Goal: Obtain resource: Obtain resource

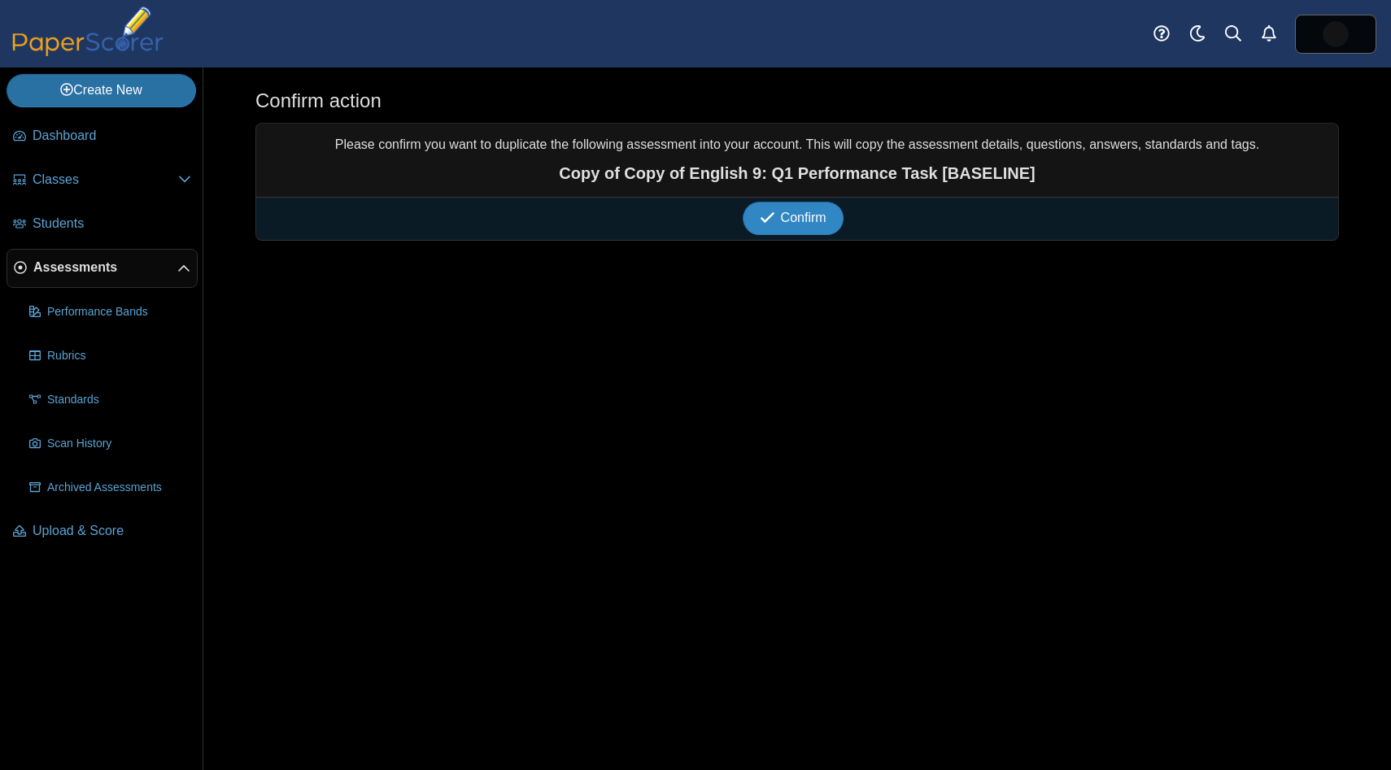
click at [783, 225] on span "Confirm" at bounding box center [804, 218] width 46 height 14
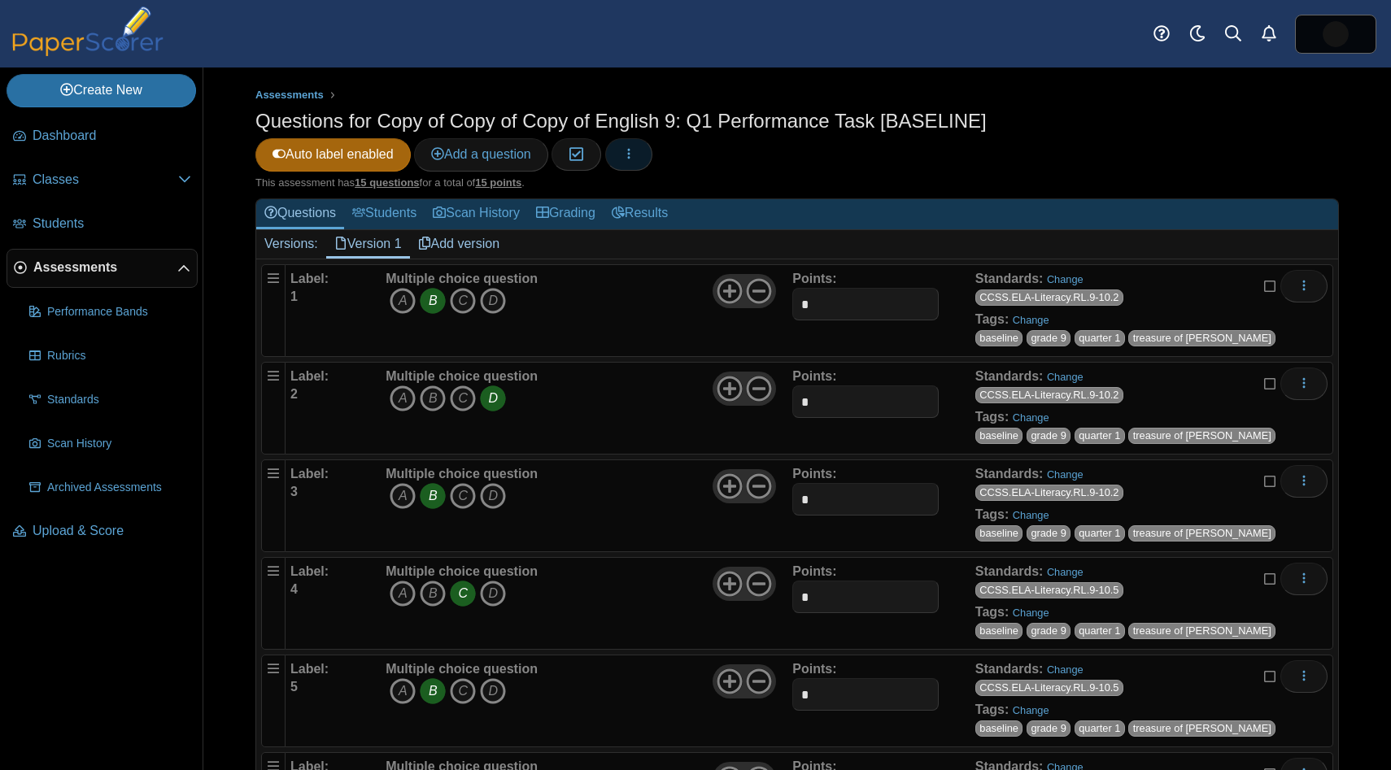
click at [646, 160] on button "button" at bounding box center [628, 154] width 47 height 33
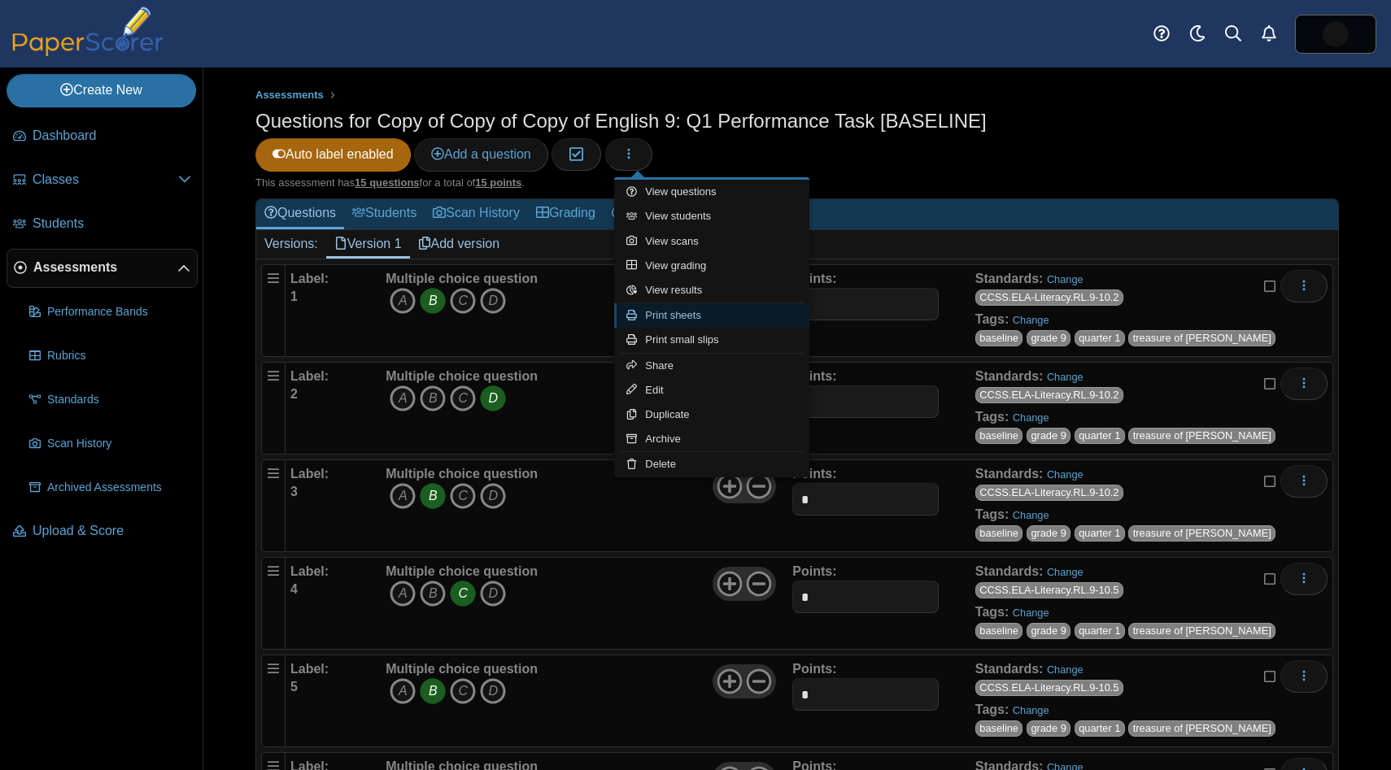
click at [680, 308] on link "Print sheets" at bounding box center [711, 315] width 195 height 24
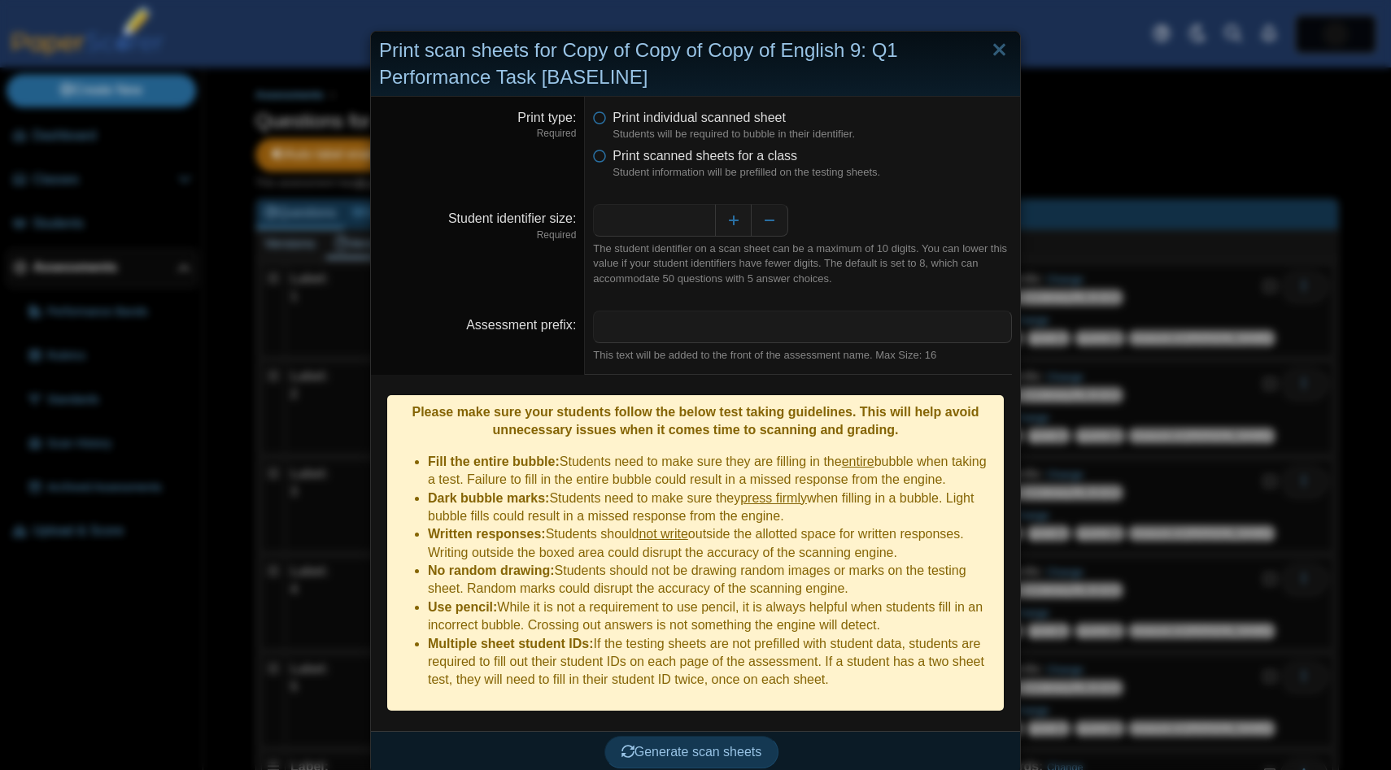
click at [604, 165] on li "Print scanned sheets for a class Student information will be prefilled on the t…" at bounding box center [802, 163] width 419 height 33
click at [603, 159] on icon at bounding box center [599, 152] width 13 height 11
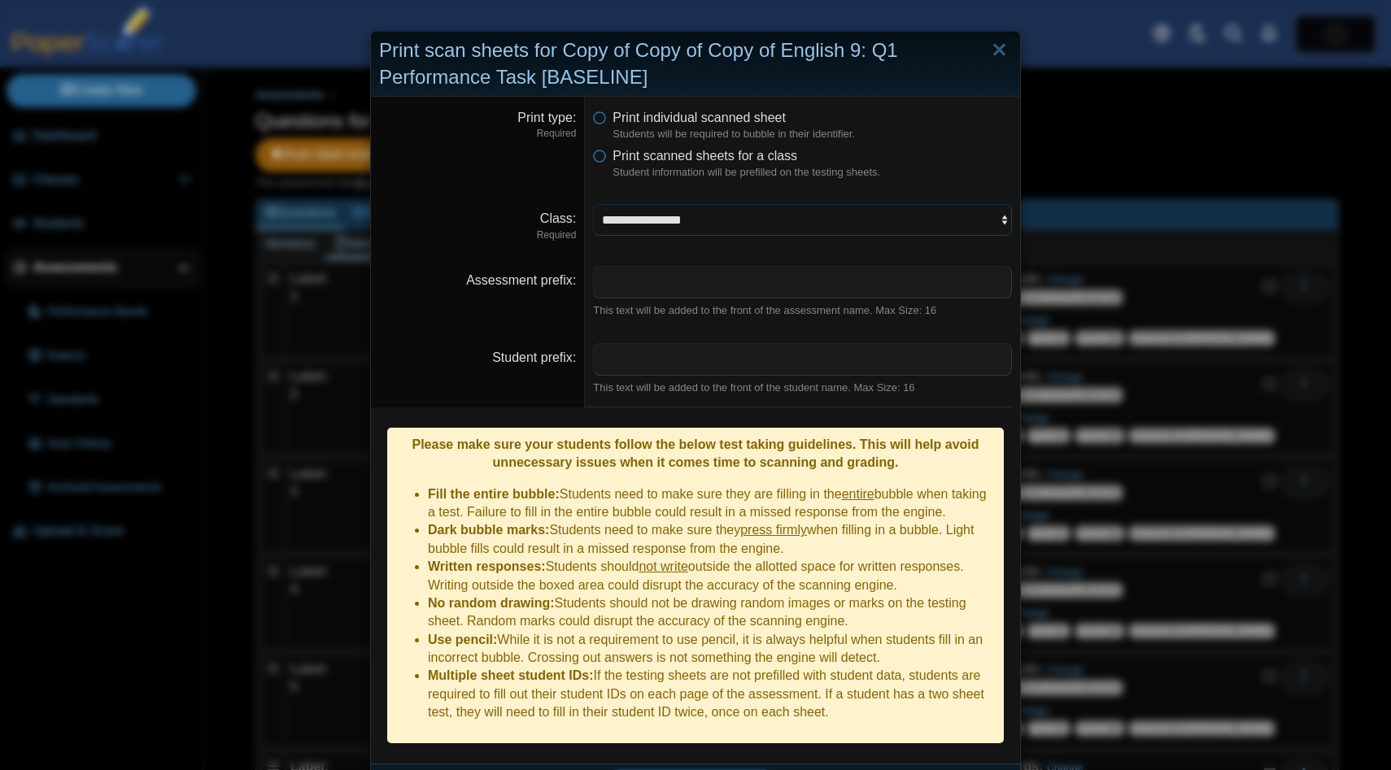
click at [626, 220] on select "**********" at bounding box center [802, 219] width 419 height 31
select select "**********"
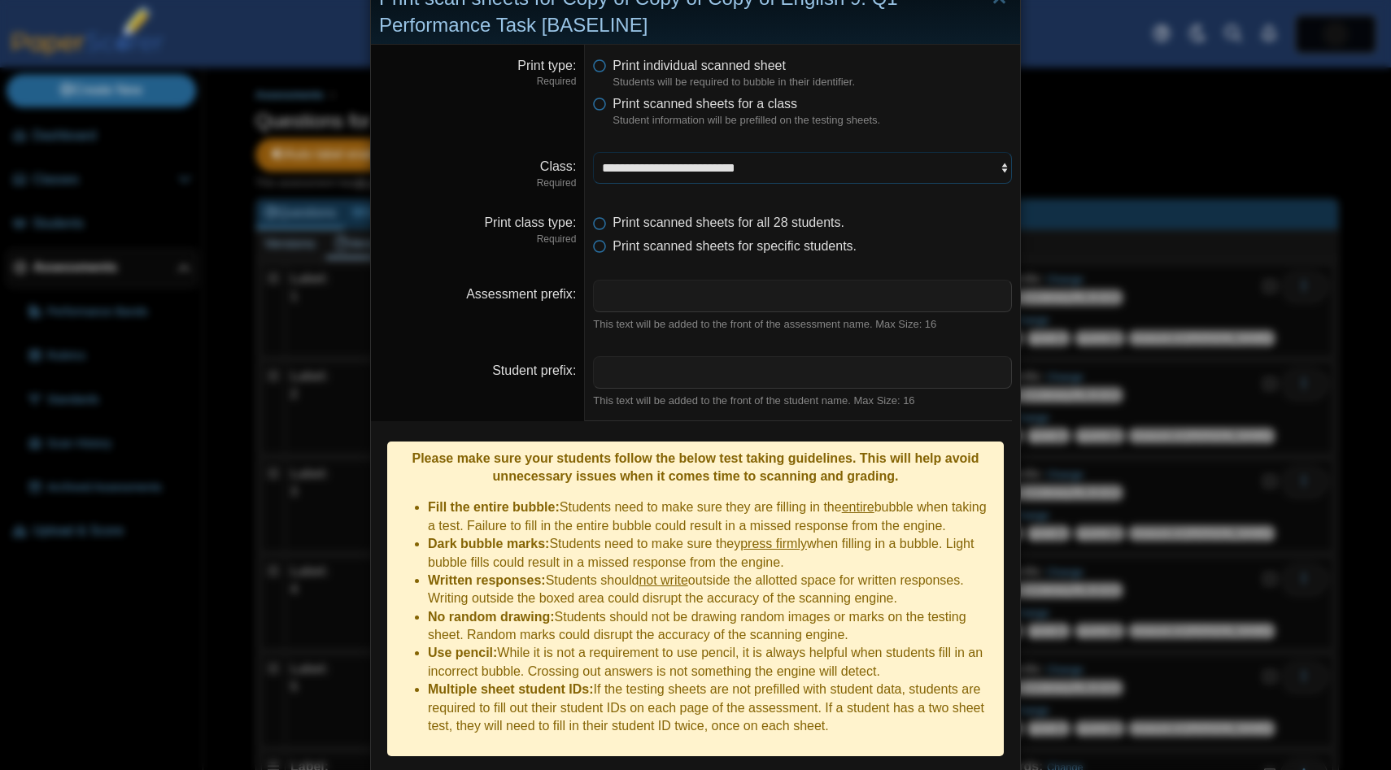
scroll to position [88, 0]
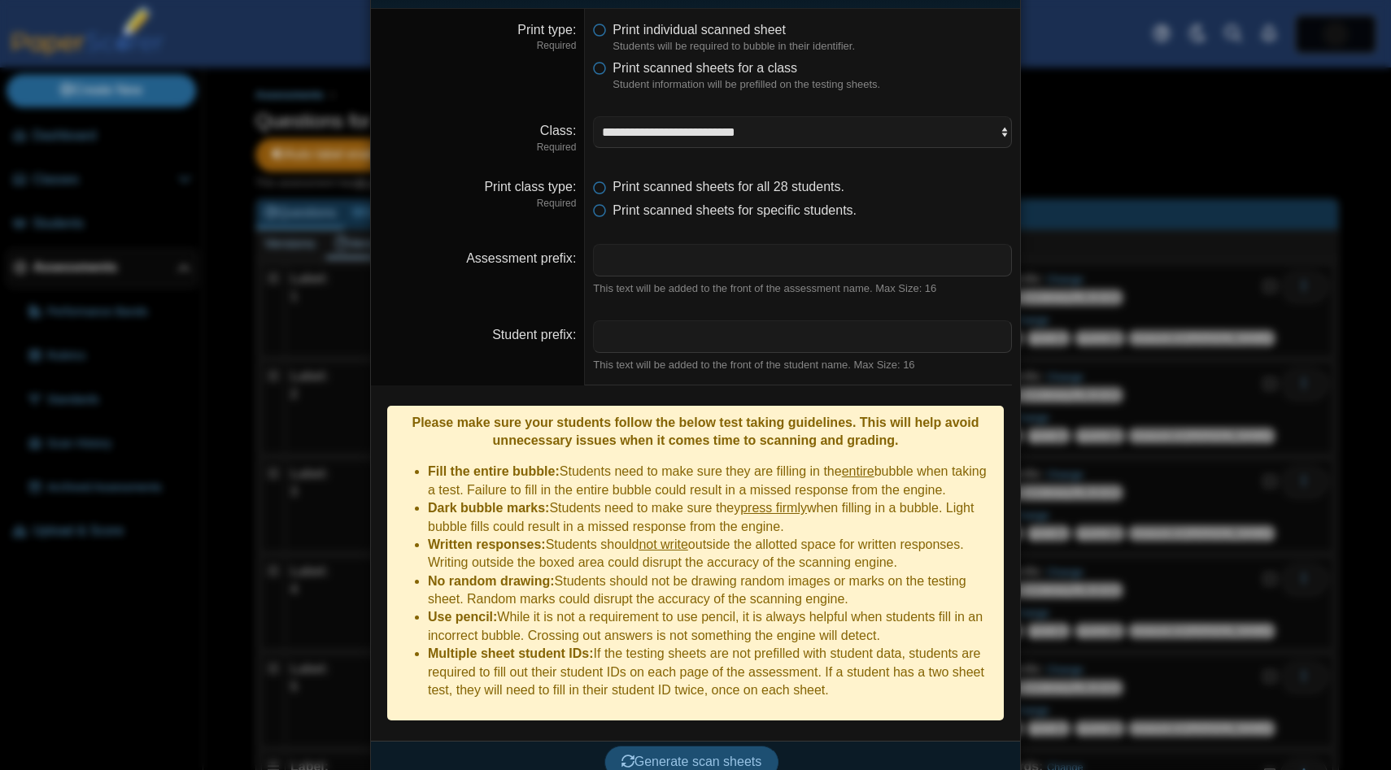
click at [700, 751] on button "Generate scan sheets" at bounding box center [691, 762] width 175 height 33
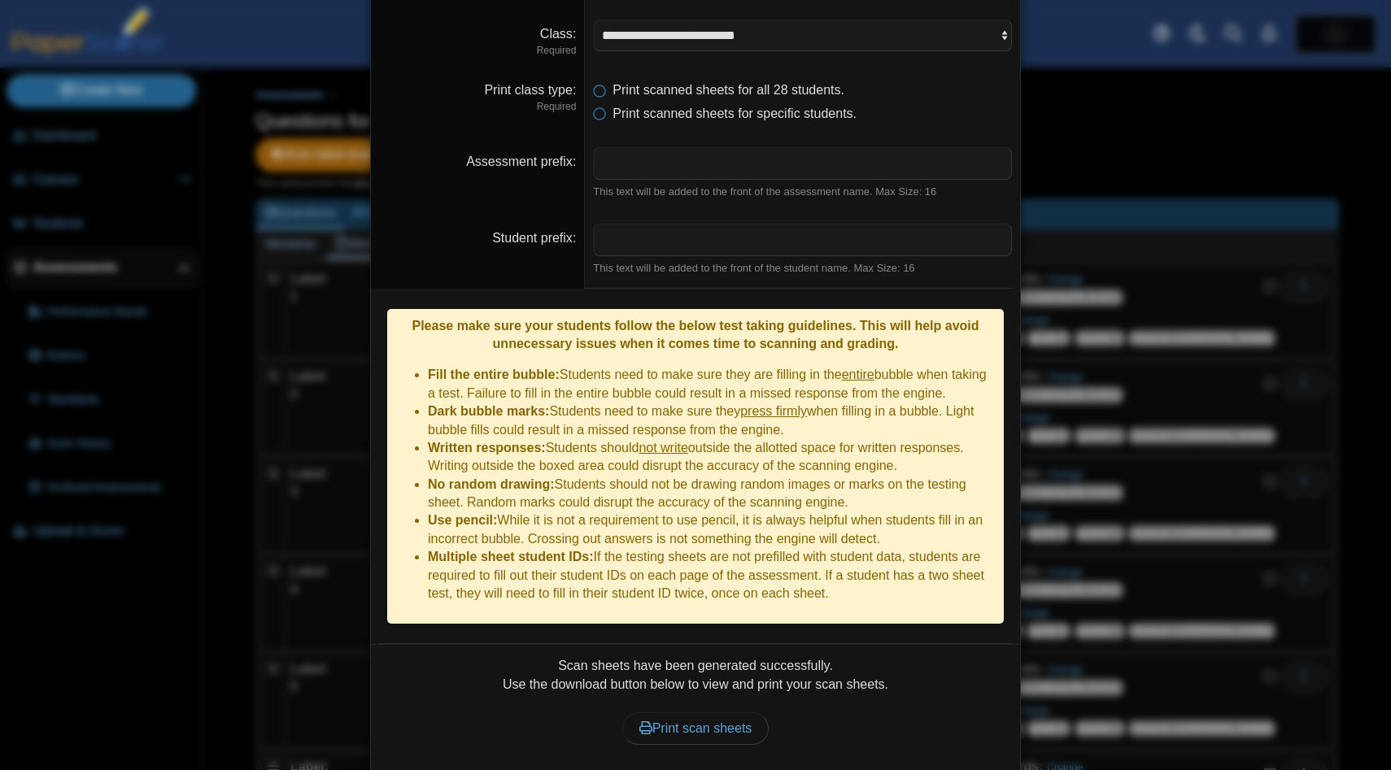
scroll to position [219, 0]
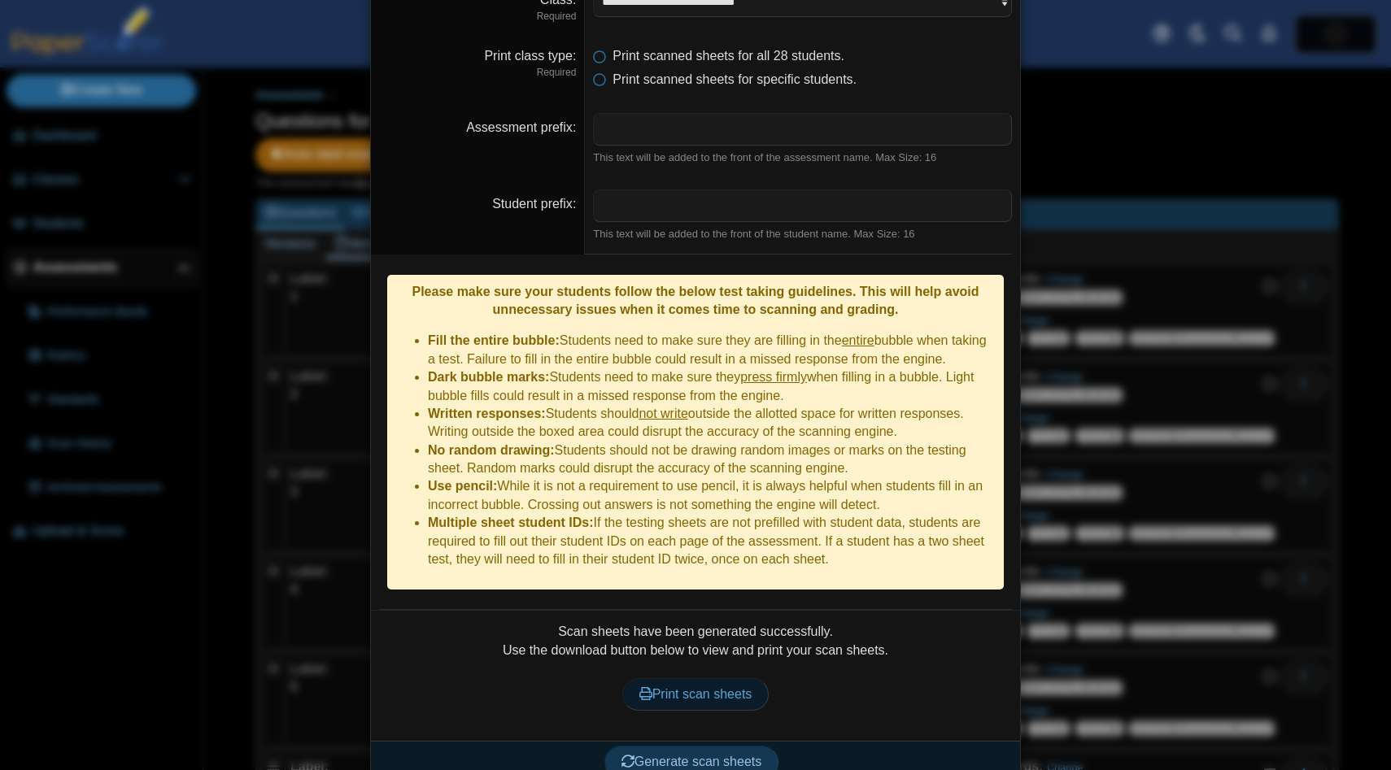
click at [695, 687] on span "Print scan sheets" at bounding box center [695, 694] width 113 height 14
